Goal: Information Seeking & Learning: Learn about a topic

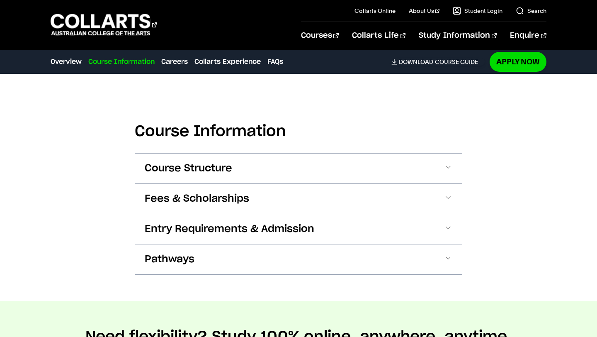
scroll to position [779, 0]
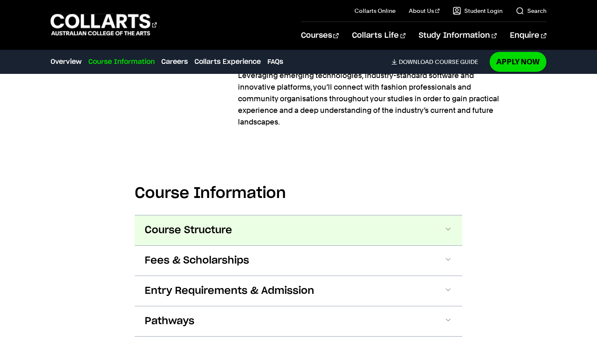
click at [307, 228] on button "Course Structure" at bounding box center [299, 230] width 328 height 30
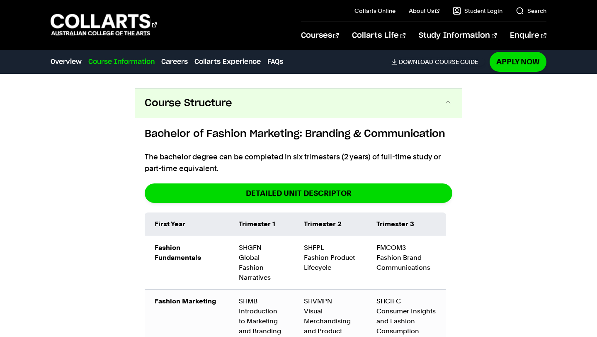
scroll to position [899, 0]
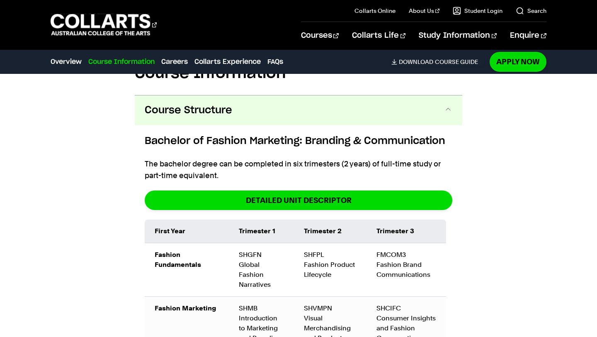
click at [433, 164] on p "The bachelor degree can be completed in six trimesters (2 years) of full-time s…" at bounding box center [299, 169] width 308 height 23
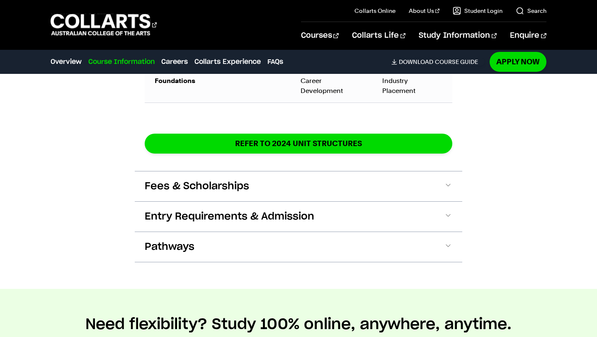
scroll to position [1566, 0]
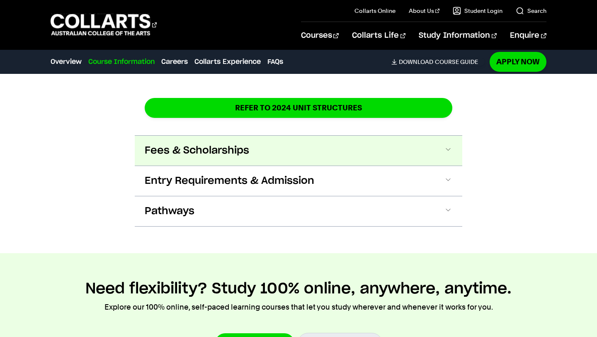
click at [434, 141] on button "Fees & Scholarships" at bounding box center [299, 151] width 328 height 30
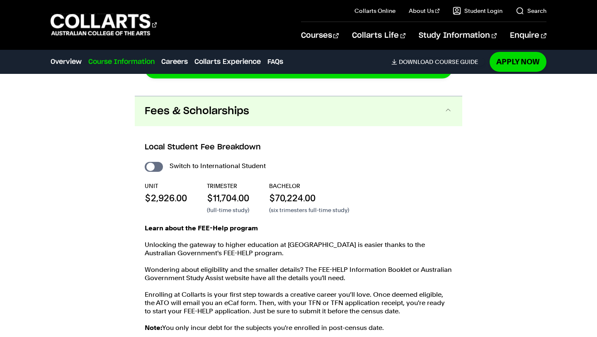
scroll to position [1599, 0]
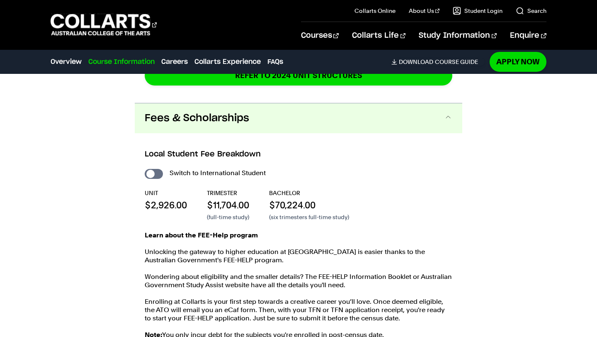
click at [413, 112] on button "Fees & Scholarships" at bounding box center [299, 118] width 328 height 30
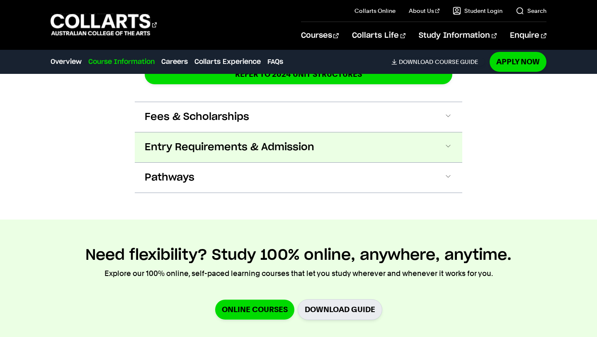
click at [410, 138] on button "Entry Requirements & Admission" at bounding box center [299, 147] width 328 height 30
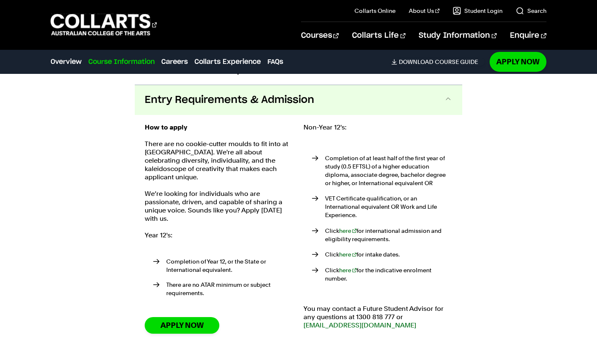
scroll to position [1647, 0]
click at [403, 93] on button "Entry Requirements & Admission" at bounding box center [299, 100] width 328 height 30
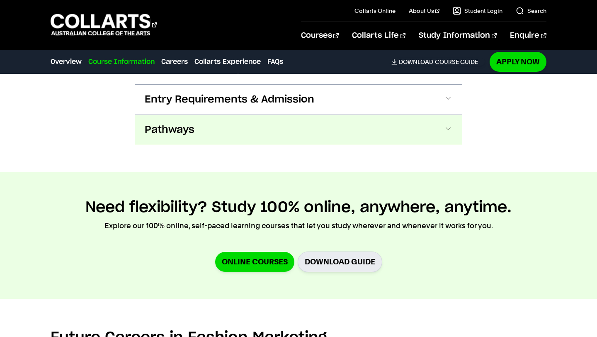
click at [393, 116] on button "Pathways" at bounding box center [299, 130] width 328 height 30
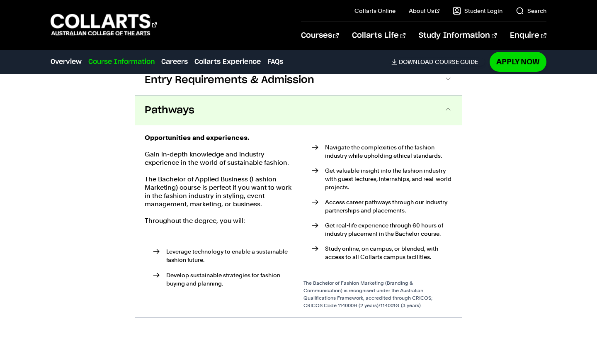
scroll to position [1678, 0]
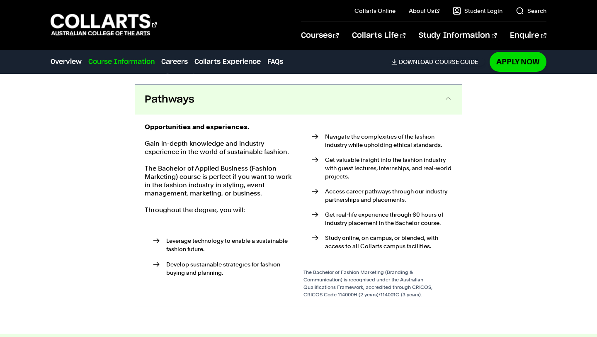
click at [392, 114] on div "Opportunities and experiences. Gain in-depth knowledge and industry experience …" at bounding box center [299, 210] width 328 height 192
click at [392, 96] on button "Pathways" at bounding box center [299, 100] width 328 height 30
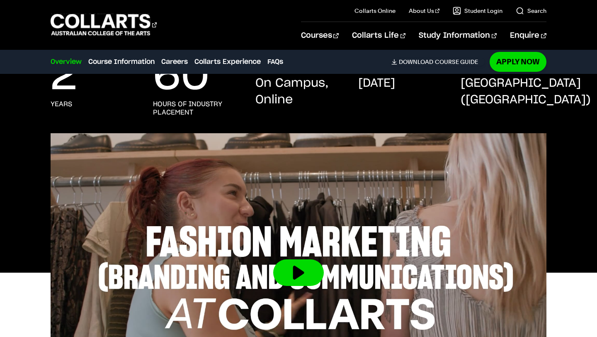
scroll to position [171, 0]
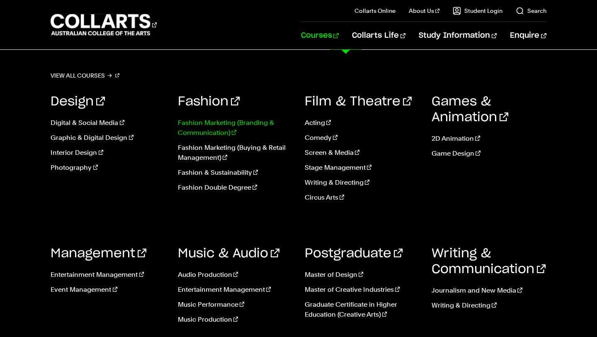
click at [256, 124] on link "Fashion Marketing (Branding & Communication)" at bounding box center [235, 128] width 114 height 20
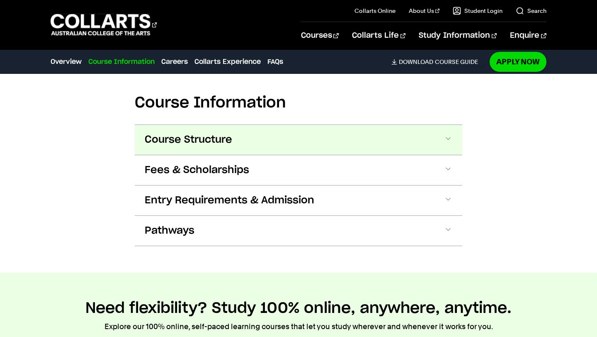
click at [274, 129] on button "Course Structure" at bounding box center [299, 140] width 328 height 30
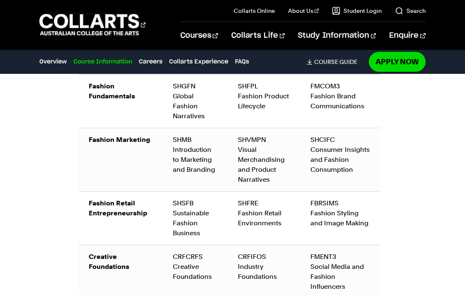
scroll to position [1156, 0]
